Goal: Find contact information: Find contact information

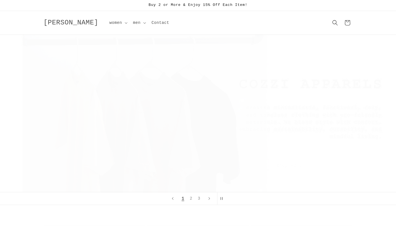
scroll to position [1731, 0]
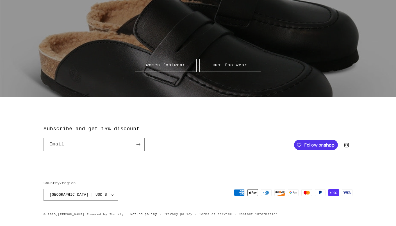
click at [135, 213] on link "Refund policy" at bounding box center [143, 214] width 27 height 5
click at [240, 212] on link "Contact information" at bounding box center [258, 214] width 39 height 5
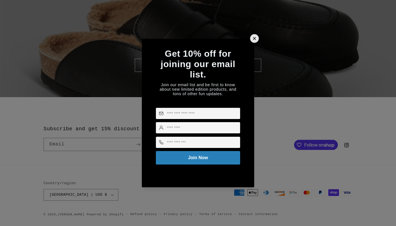
scroll to position [0, 792]
click at [253, 39] on icon at bounding box center [255, 39] width 6 height 6
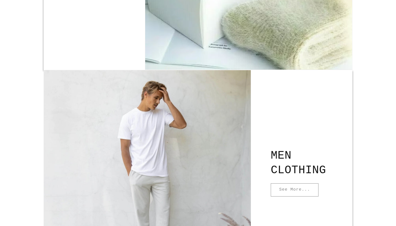
scroll to position [1731, 0]
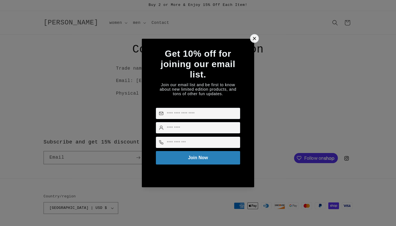
click at [255, 36] on icon at bounding box center [255, 39] width 6 height 6
